Goal: Task Accomplishment & Management: Use online tool/utility

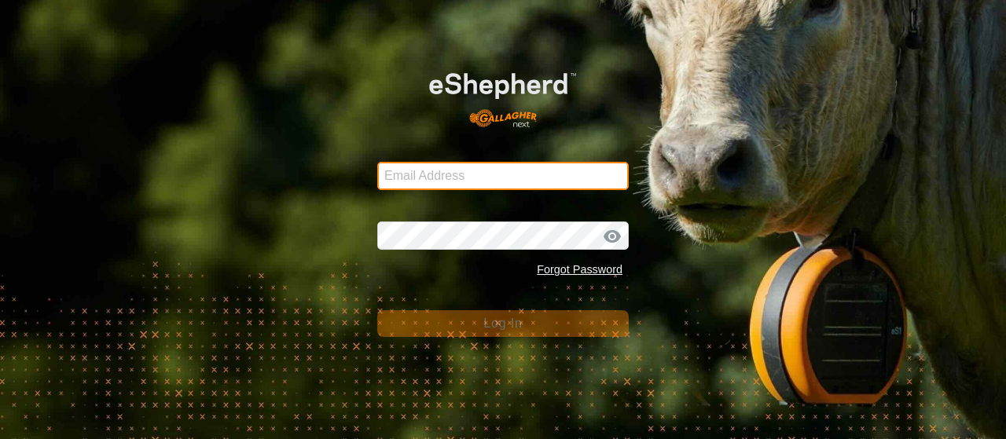
type input "[EMAIL_ADDRESS][DOMAIN_NAME]"
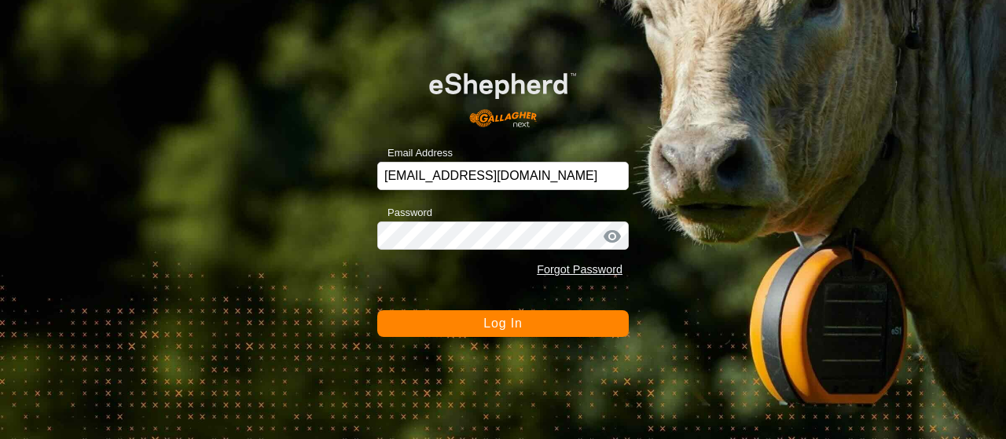
click at [487, 336] on button "Log In" at bounding box center [502, 323] width 251 height 27
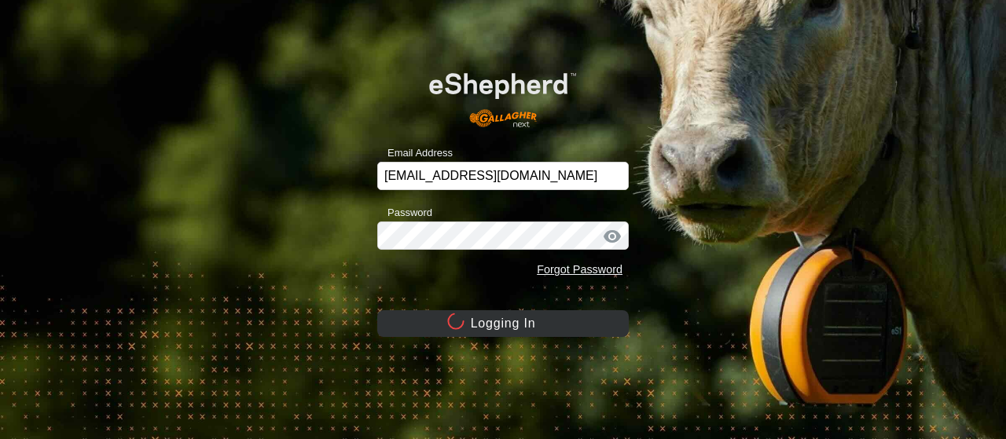
click at [502, 325] on button "Logging In" at bounding box center [502, 323] width 251 height 27
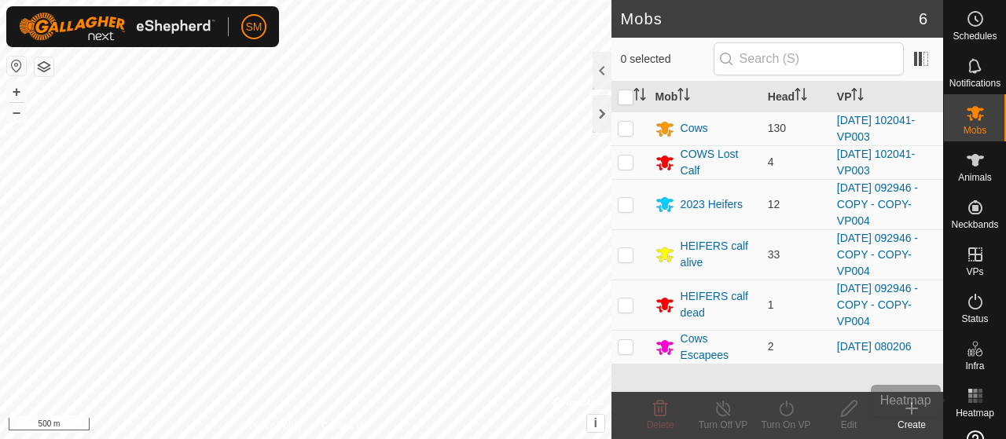
click at [968, 401] on rect at bounding box center [970, 401] width 4 height 4
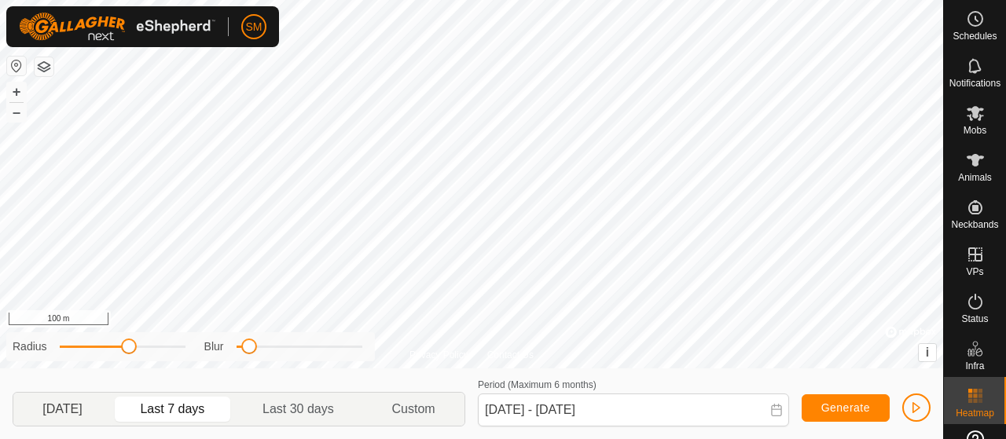
click at [82, 402] on span "[DATE]" at bounding box center [61, 409] width 39 height 19
click at [291, 399] on span "Last 30 days" at bounding box center [298, 409] width 122 height 25
type input "[DATE] - [DATE]"
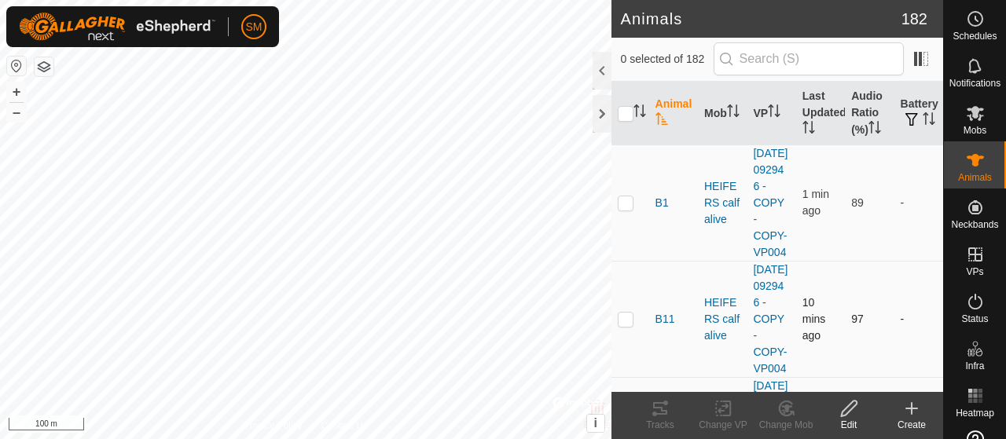
checkbox input "true"
click at [660, 406] on icon at bounding box center [660, 408] width 19 height 19
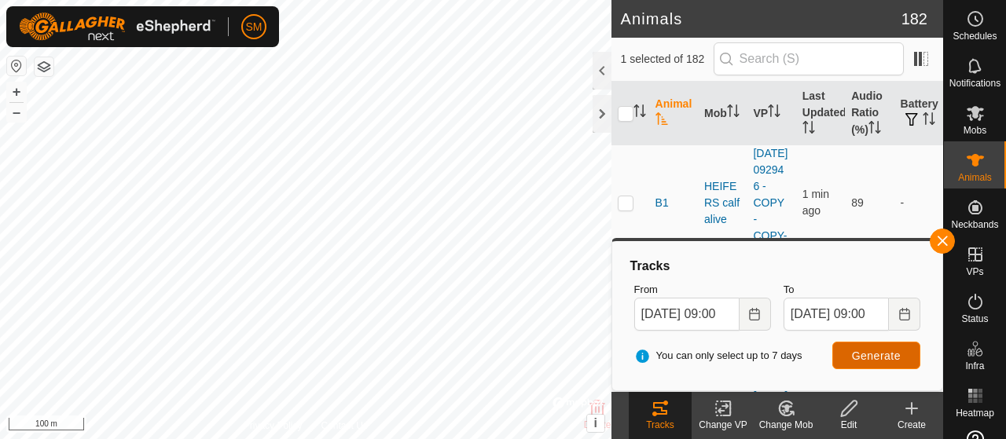
click at [865, 350] on span "Generate" at bounding box center [876, 356] width 49 height 13
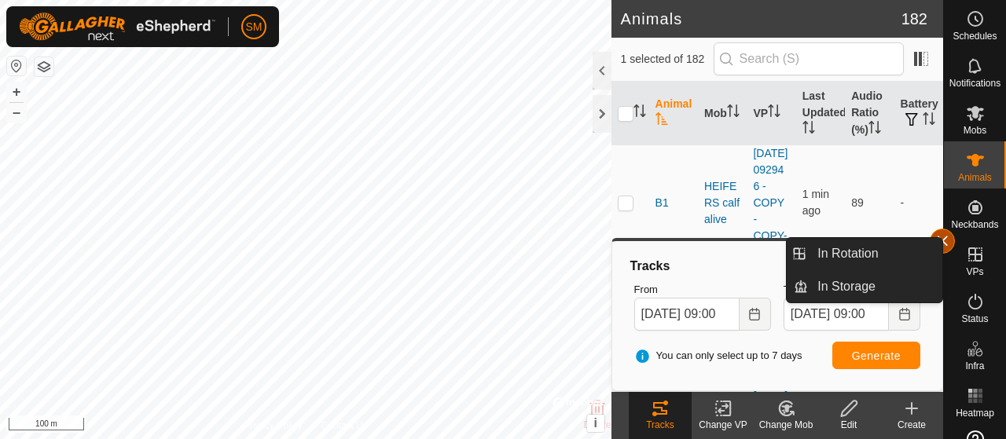
click at [945, 245] on span "button" at bounding box center [942, 241] width 13 height 13
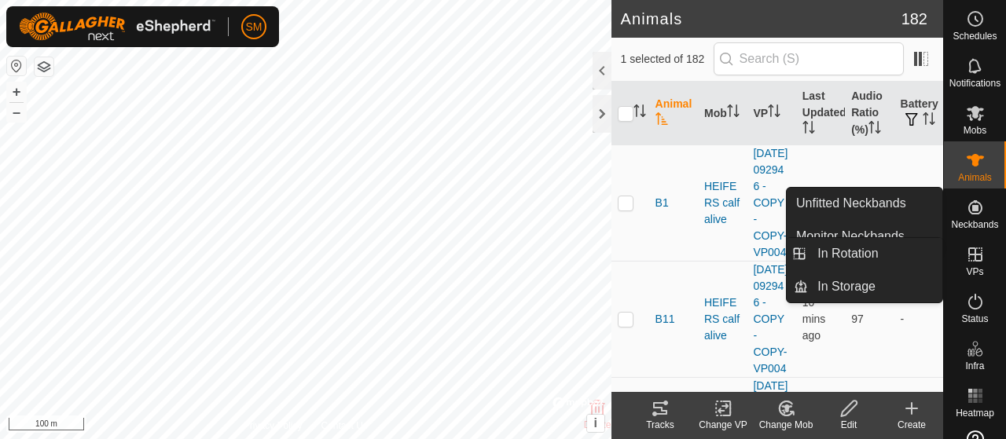
click at [969, 248] on icon at bounding box center [975, 255] width 14 height 14
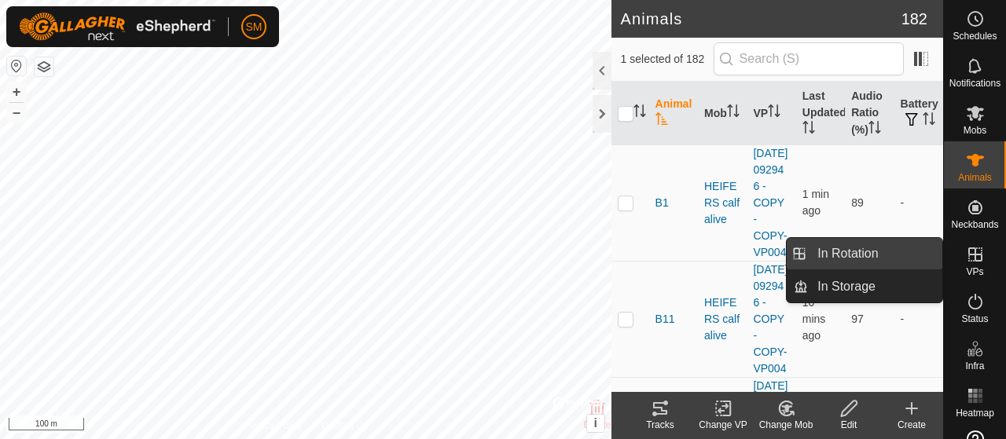
click at [926, 252] on link "In Rotation" at bounding box center [875, 253] width 134 height 31
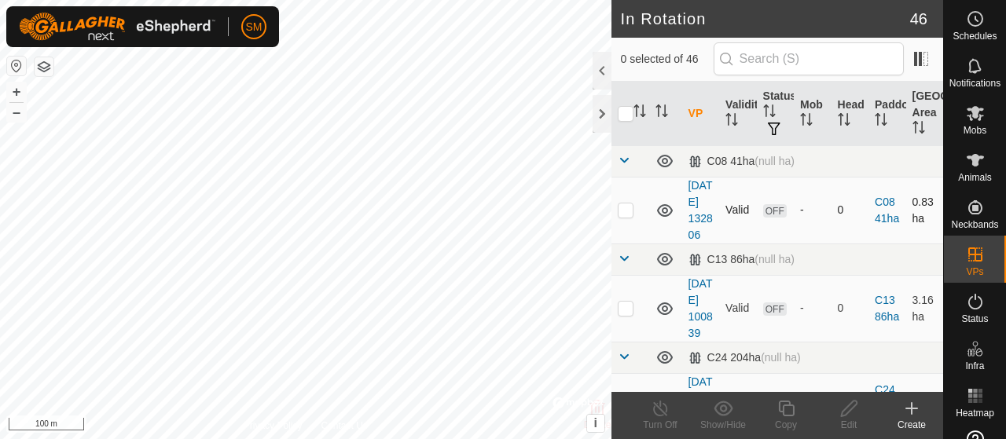
checkbox input "true"
click at [798, 417] on copy-svg-icon at bounding box center [785, 408] width 63 height 19
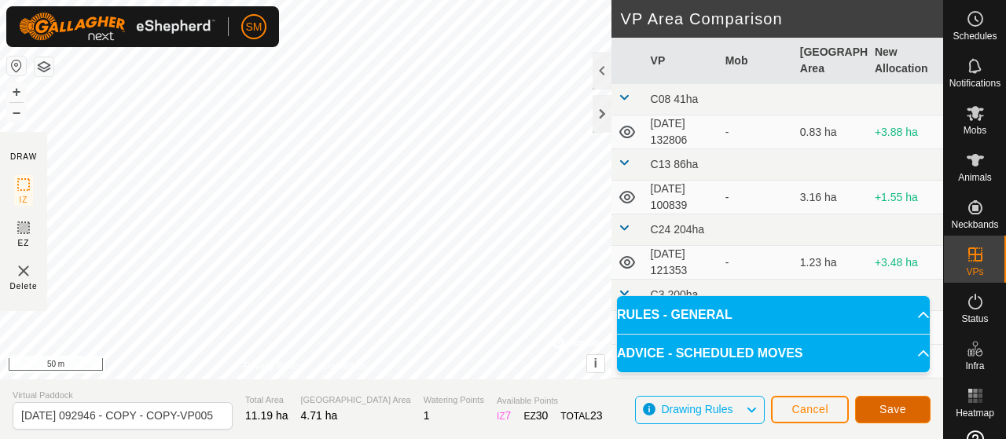
click at [909, 412] on button "Save" at bounding box center [892, 410] width 75 height 28
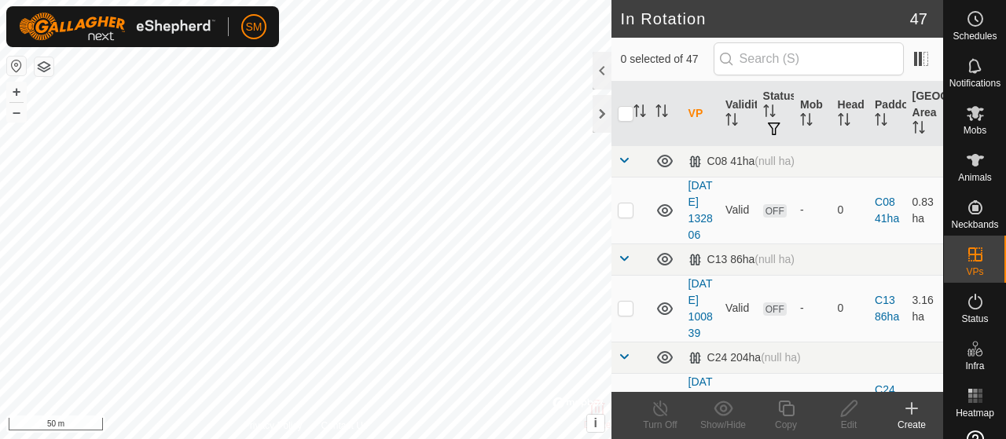
click at [808, 15] on h2 "In Rotation" at bounding box center [765, 18] width 289 height 19
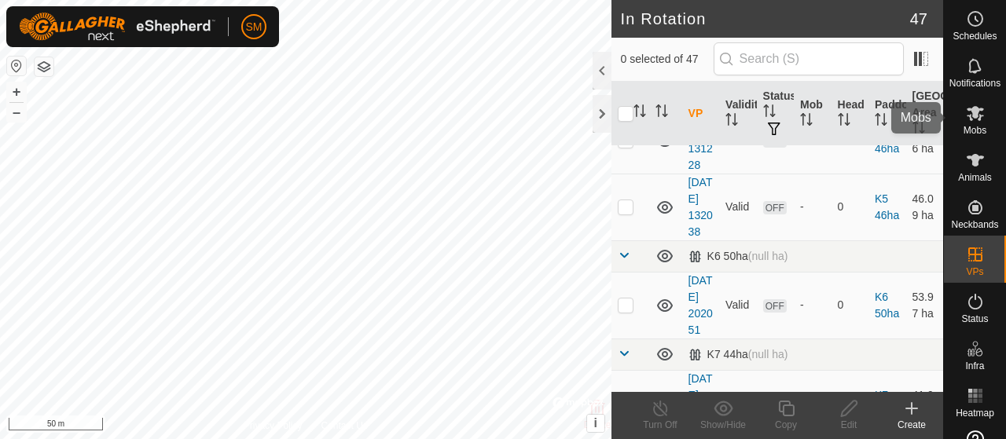
click at [984, 117] on div "Mobs" at bounding box center [975, 117] width 62 height 47
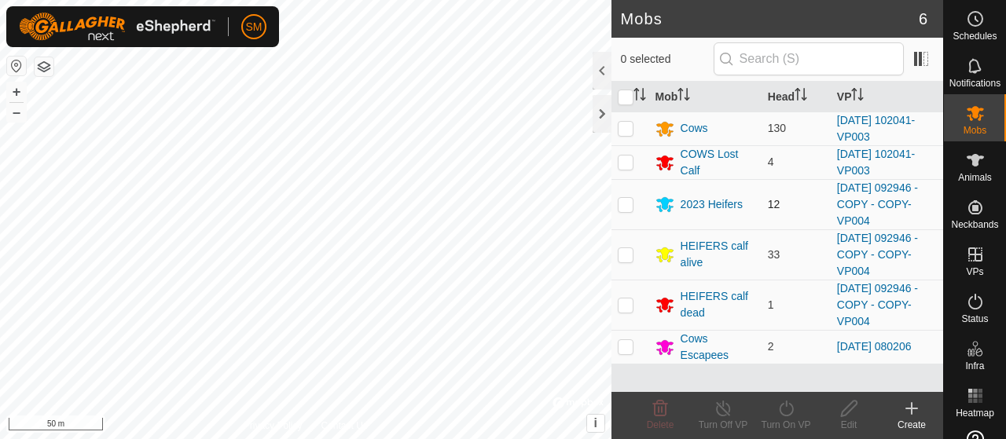
click at [622, 203] on p-checkbox at bounding box center [626, 204] width 16 height 13
checkbox input "true"
click at [627, 299] on p-checkbox at bounding box center [626, 305] width 16 height 13
checkbox input "true"
click at [630, 252] on p-checkbox at bounding box center [626, 254] width 16 height 13
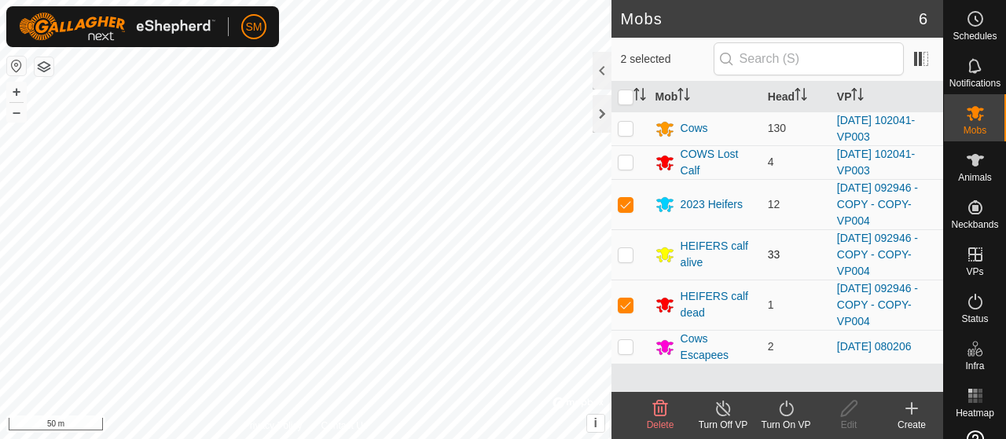
checkbox input "true"
drag, startPoint x: 784, startPoint y: 411, endPoint x: 808, endPoint y: 428, distance: 29.2
click at [808, 428] on div "Turn On VP" at bounding box center [785, 425] width 63 height 14
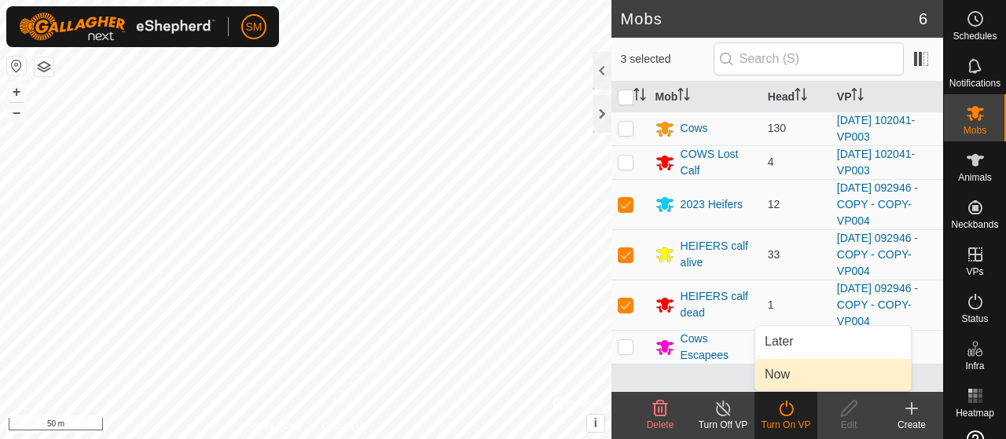
click at [793, 380] on link "Now" at bounding box center [833, 374] width 156 height 31
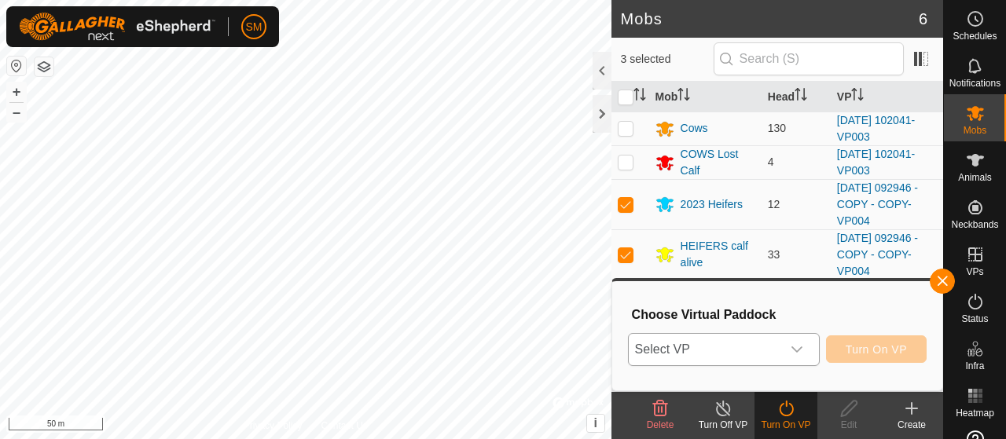
click at [788, 352] on div "dropdown trigger" at bounding box center [796, 349] width 31 height 31
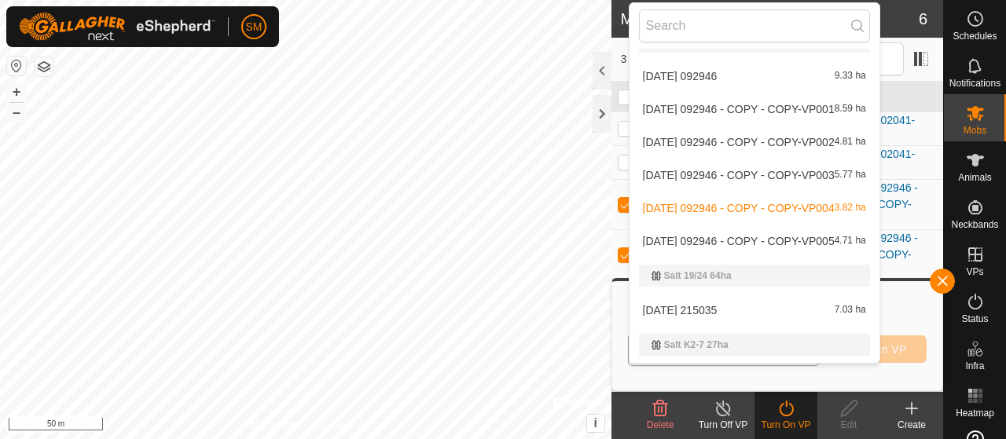
scroll to position [1705, 0]
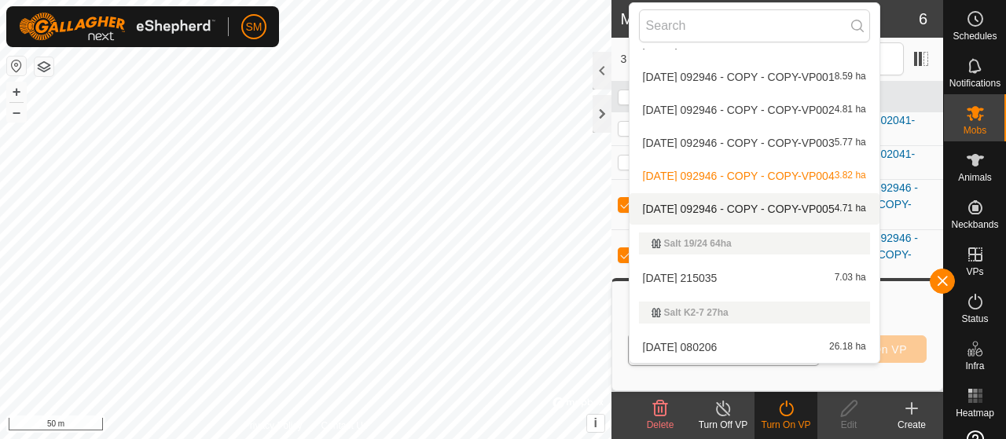
click at [803, 205] on span "[DATE] 092946 - COPY - COPY-VP005" at bounding box center [739, 209] width 192 height 11
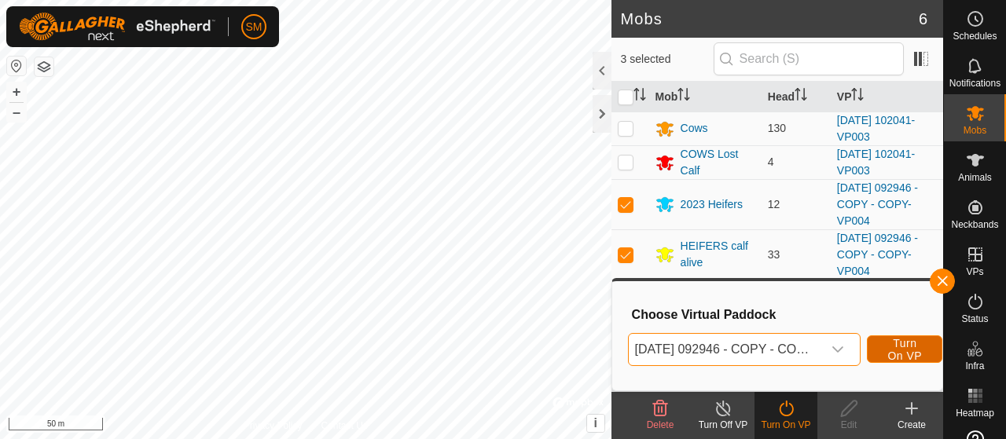
click at [907, 348] on span "Turn On VP" at bounding box center [905, 349] width 36 height 25
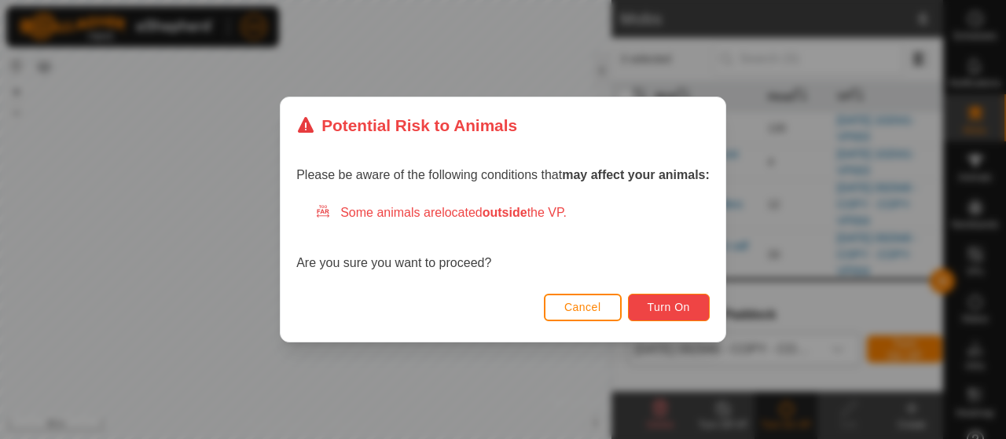
click at [667, 302] on span "Turn On" at bounding box center [669, 307] width 42 height 13
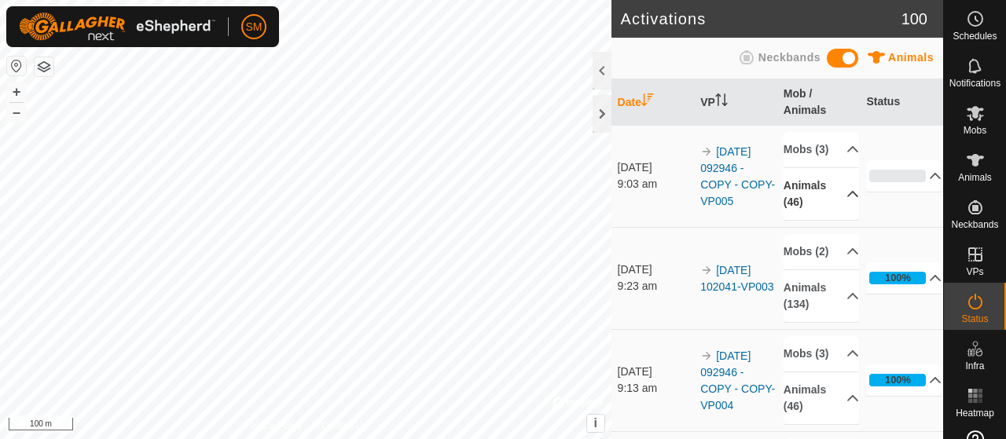
click at [846, 200] on icon at bounding box center [852, 194] width 13 height 13
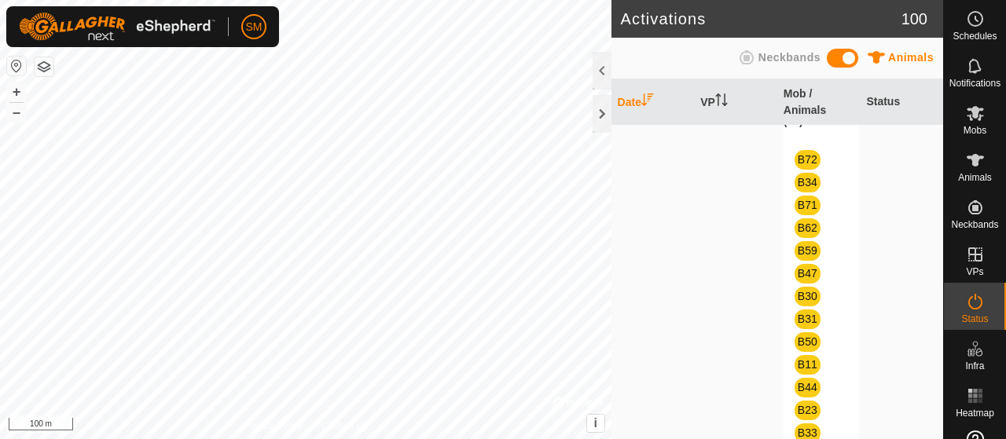
scroll to position [27, 0]
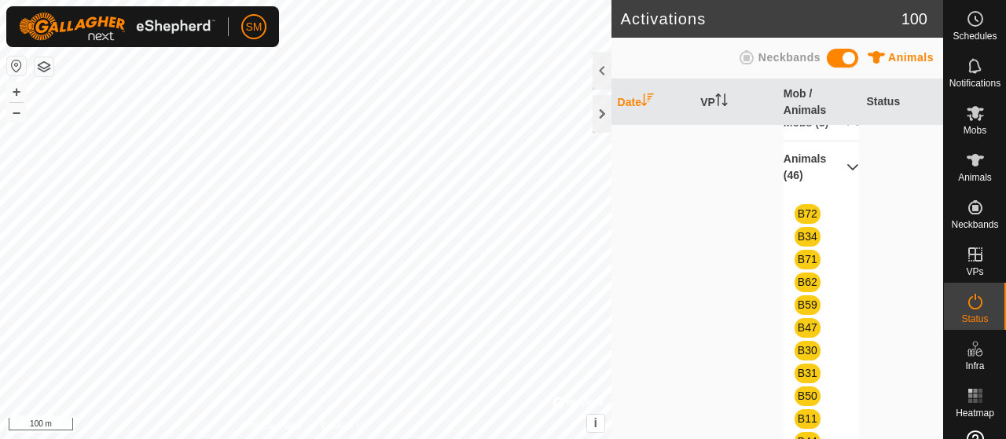
click at [960, 210] on div "Schedules Notifications Mobs Animals Neckbands VPs Status Infra Heatmap Help Ac…" at bounding box center [503, 219] width 1006 height 439
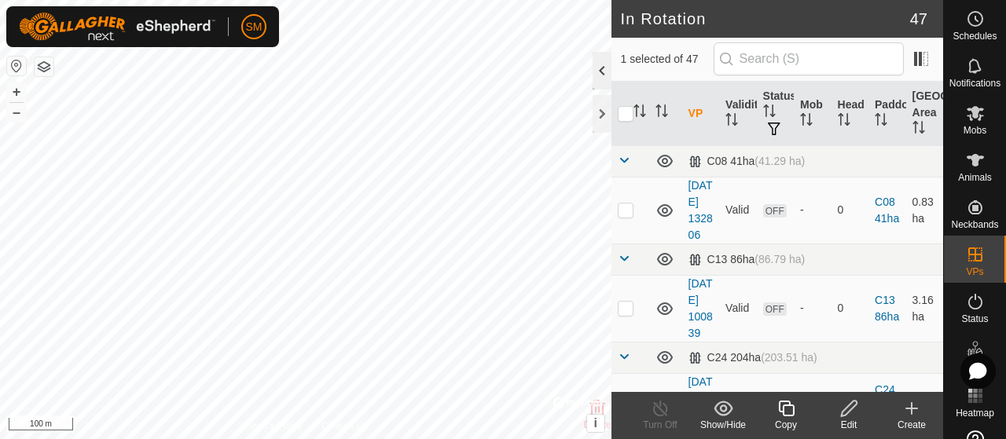
click at [603, 73] on div at bounding box center [602, 71] width 19 height 38
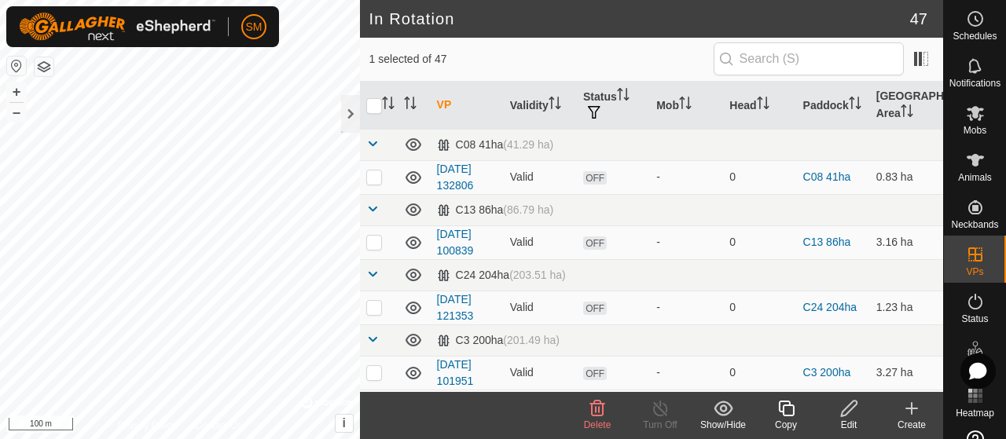
click at [599, 409] on icon at bounding box center [597, 409] width 15 height 16
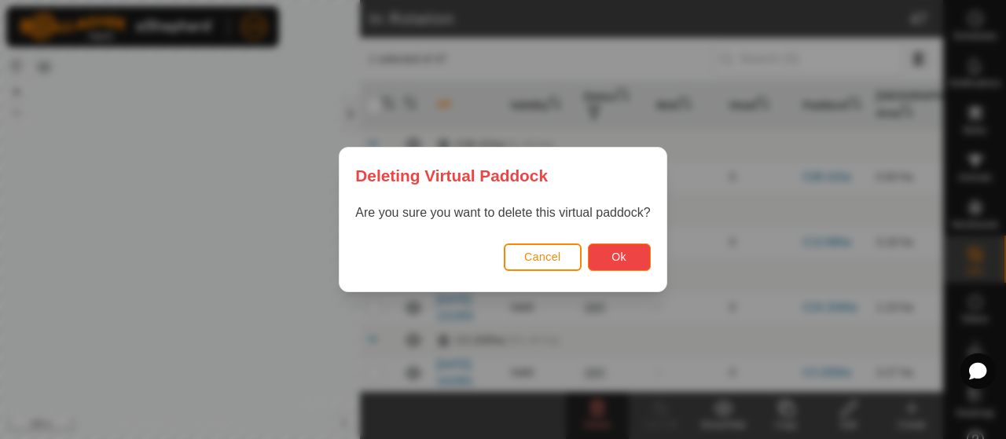
click at [622, 254] on span "Ok" at bounding box center [618, 257] width 15 height 13
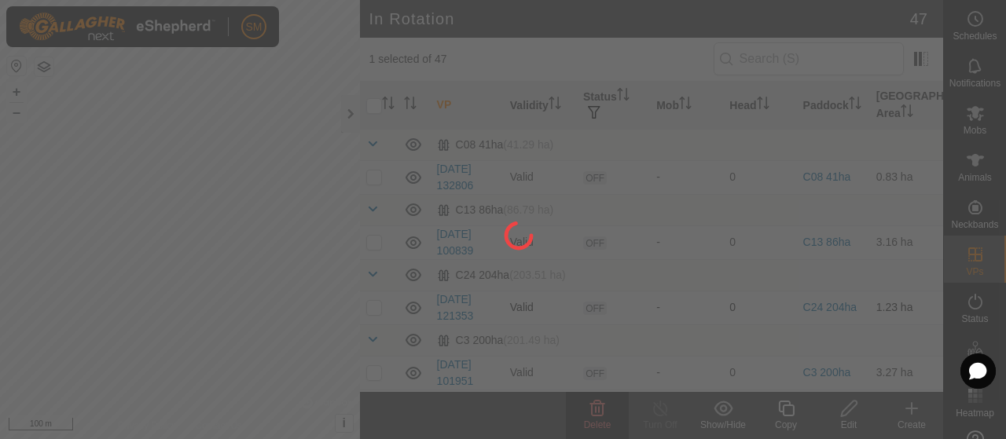
checkbox input "false"
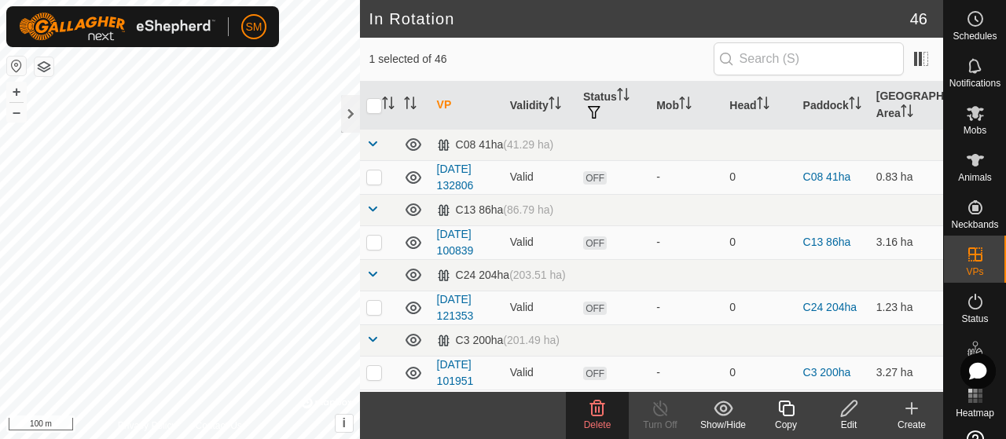
drag, startPoint x: 582, startPoint y: 400, endPoint x: 582, endPoint y: 413, distance: 13.4
click at [582, 413] on delete-svg-icon at bounding box center [597, 408] width 63 height 19
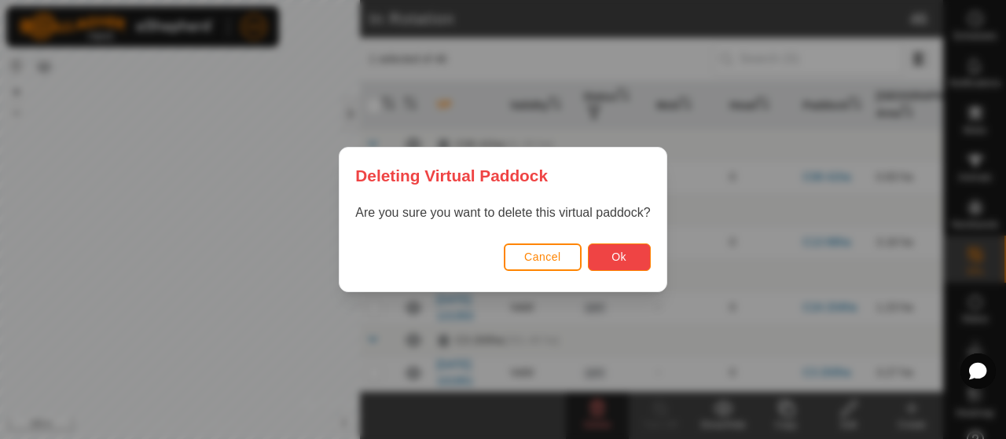
click at [622, 246] on button "Ok" at bounding box center [619, 258] width 63 height 28
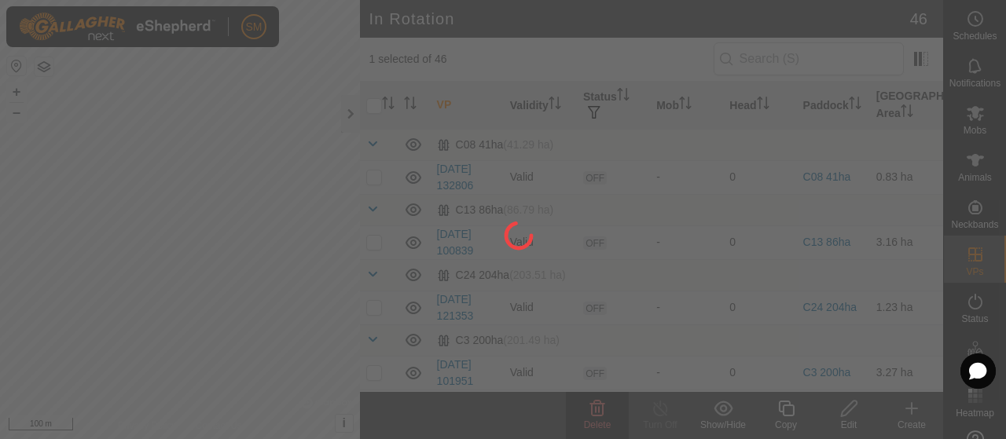
checkbox input "false"
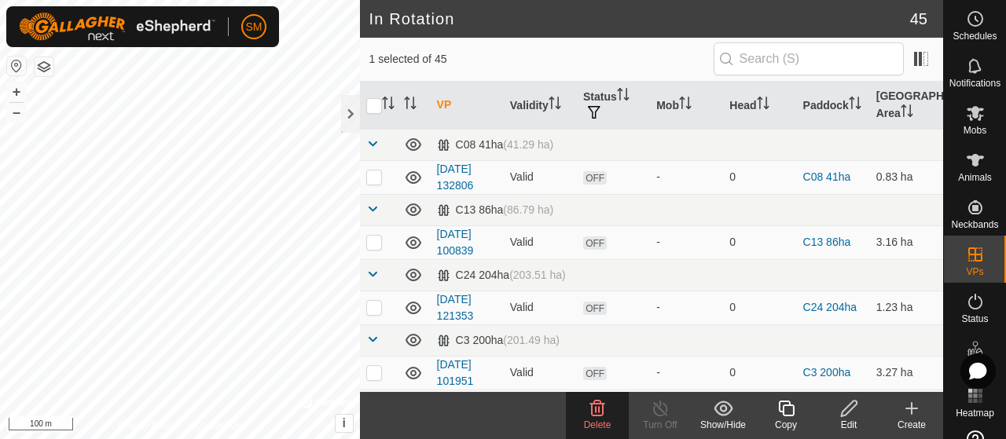
click at [588, 406] on icon at bounding box center [597, 408] width 19 height 19
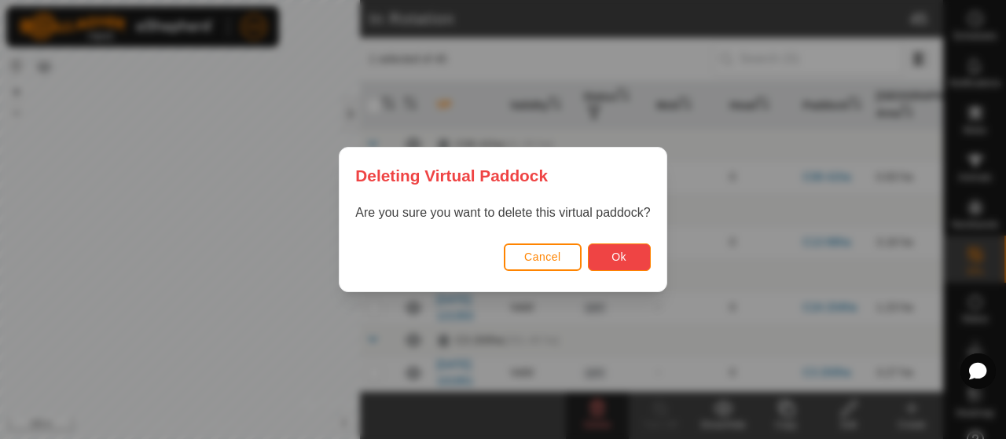
click at [602, 256] on button "Ok" at bounding box center [619, 258] width 63 height 28
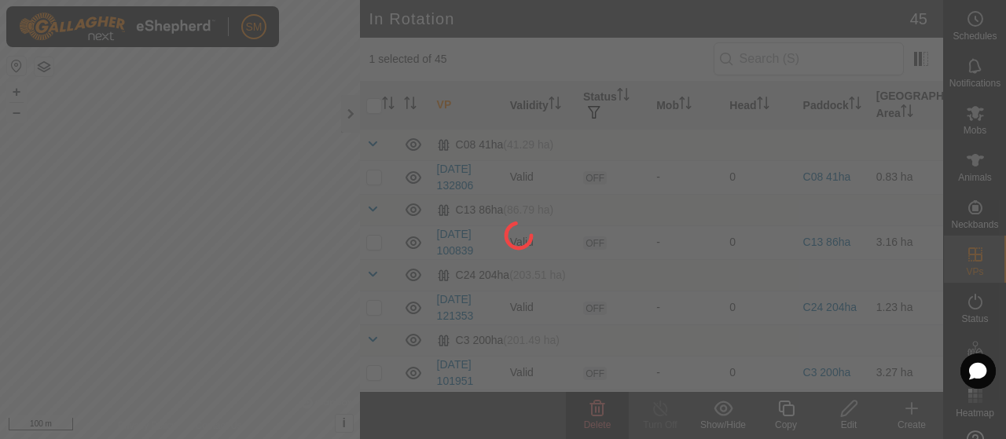
checkbox input "false"
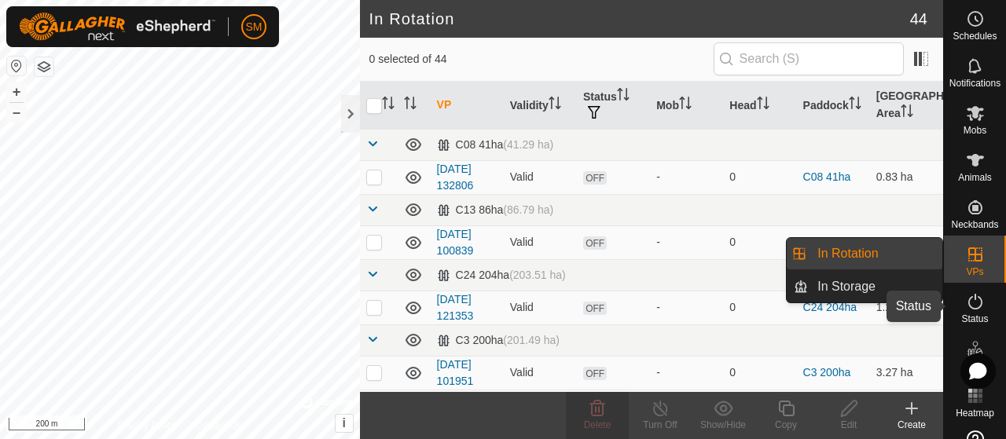
click at [973, 301] on icon at bounding box center [975, 301] width 19 height 19
